Goal: Task Accomplishment & Management: Use online tool/utility

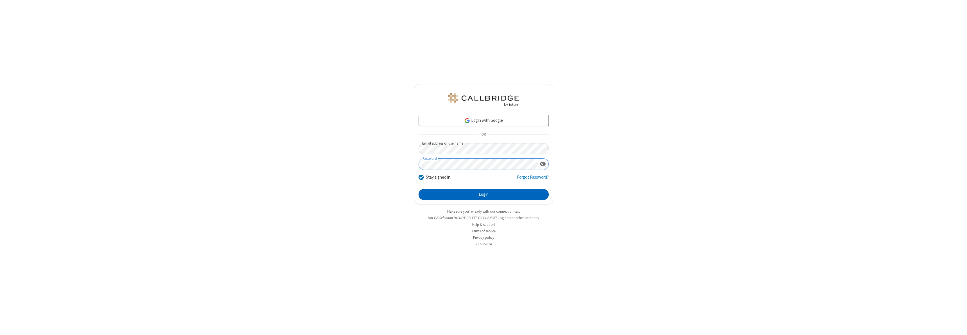
click at [484, 194] on button "Login" at bounding box center [484, 194] width 130 height 11
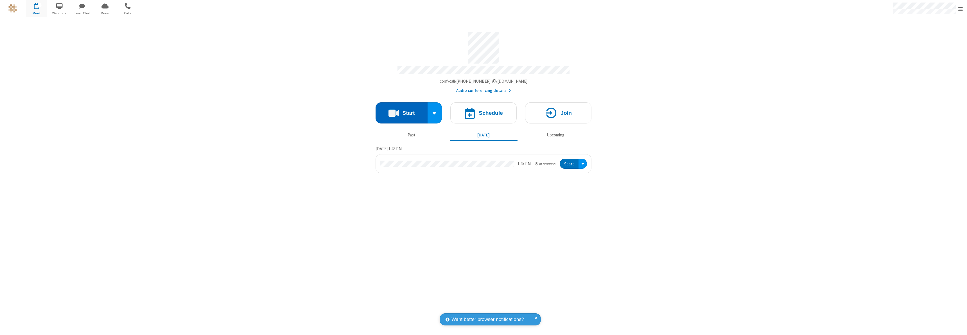
click at [401, 110] on button "Start" at bounding box center [402, 112] width 52 height 21
